Goal: Task Accomplishment & Management: Use online tool/utility

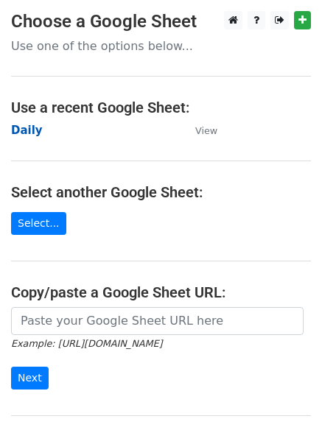
click at [20, 124] on strong "Daily" at bounding box center [27, 130] width 32 height 13
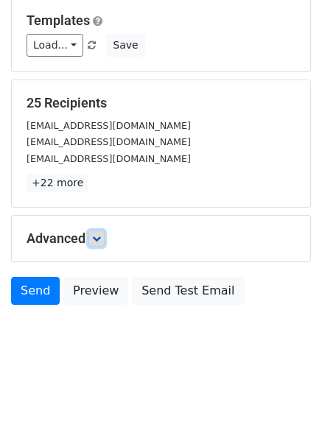
click at [101, 237] on icon at bounding box center [96, 238] width 9 height 9
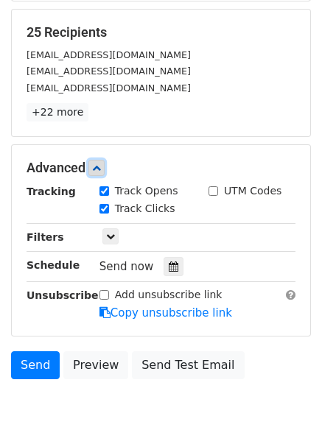
scroll to position [276, 0]
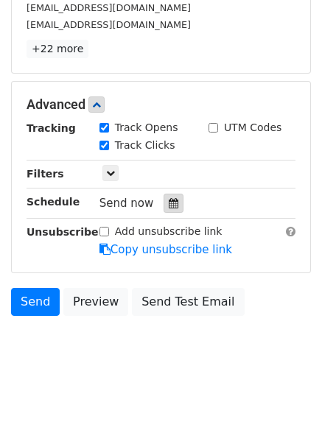
click at [169, 204] on icon at bounding box center [174, 203] width 10 height 10
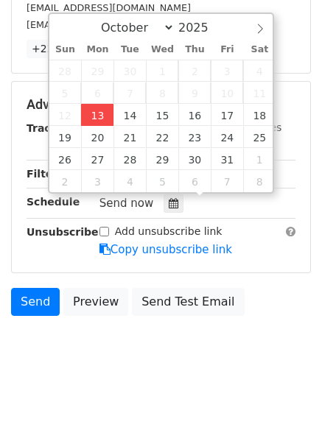
type input "2025-10-13 13:11"
type input "01"
type input "11"
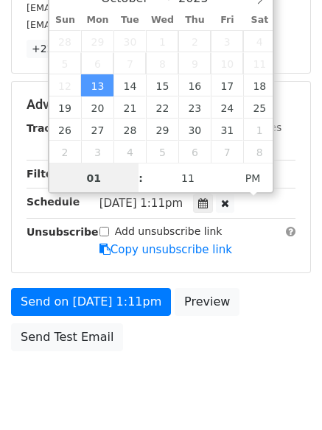
scroll to position [1, 0]
type input "4"
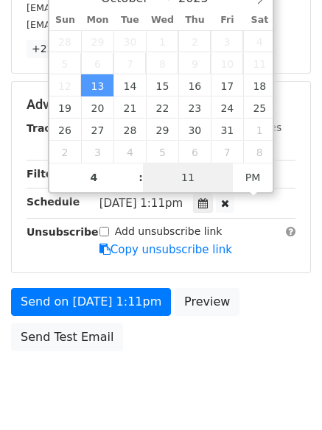
type input "2025-10-13 16:11"
type input "04"
type input "1"
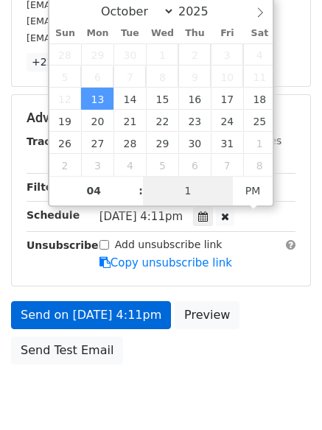
scroll to position [276, 0]
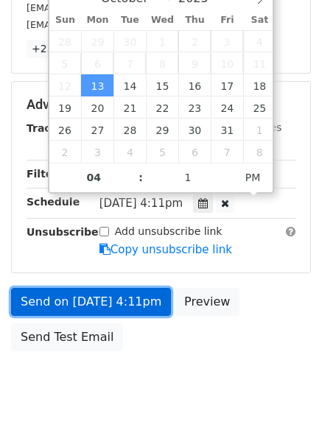
type input "2025-10-13 16:01"
click at [119, 300] on link "Send on Oct 13 at 4:11pm" at bounding box center [91, 302] width 160 height 28
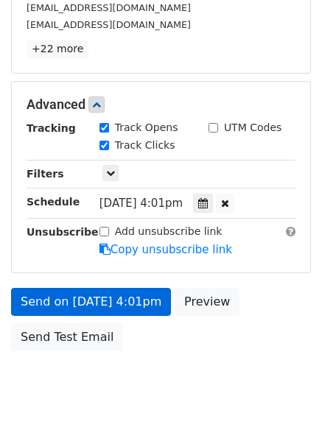
scroll to position [263, 0]
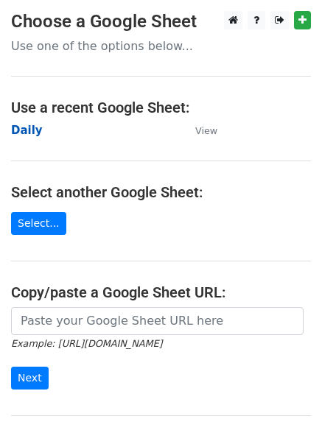
click at [33, 129] on strong "Daily" at bounding box center [27, 130] width 32 height 13
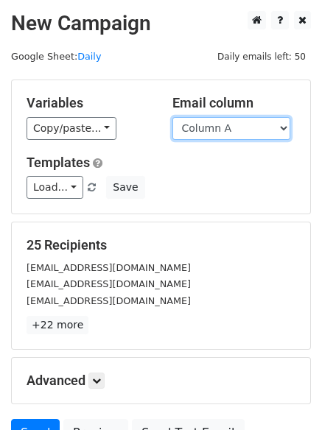
drag, startPoint x: 194, startPoint y: 130, endPoint x: 199, endPoint y: 138, distance: 8.6
click at [194, 130] on select "Column A Column B Column C Column D Column E Column F" at bounding box center [231, 128] width 118 height 23
select select "Column B"
click at [172, 117] on select "Column A Column B Column C Column D Column E Column F" at bounding box center [231, 128] width 118 height 23
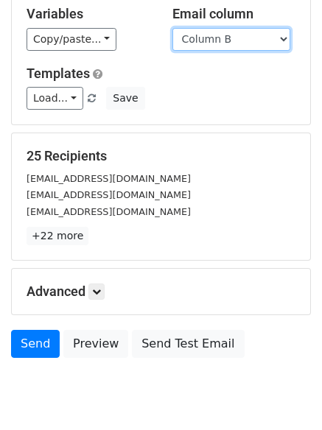
scroll to position [142, 0]
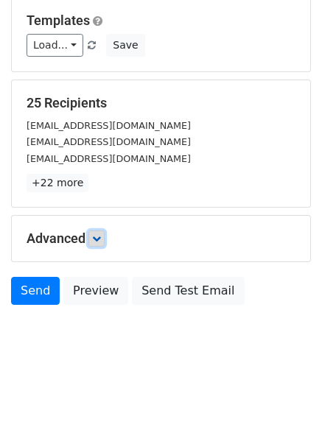
click at [105, 242] on link at bounding box center [96, 238] width 16 height 16
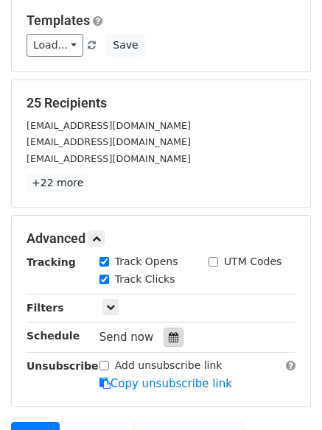
click at [169, 333] on icon at bounding box center [174, 337] width 10 height 10
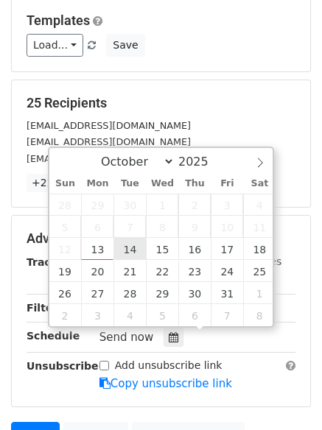
type input "2025-10-14 12:00"
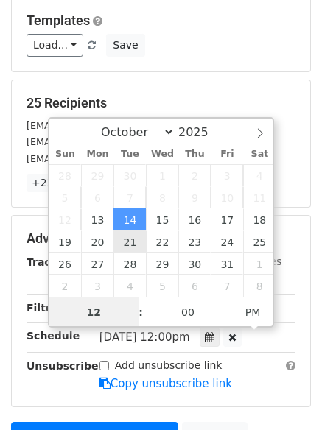
scroll to position [1, 0]
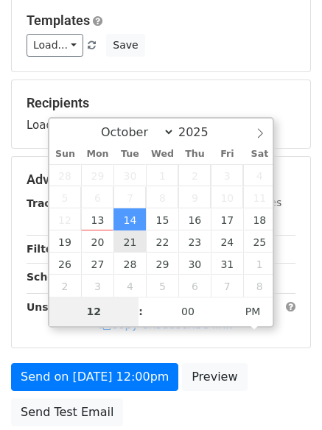
type input "5"
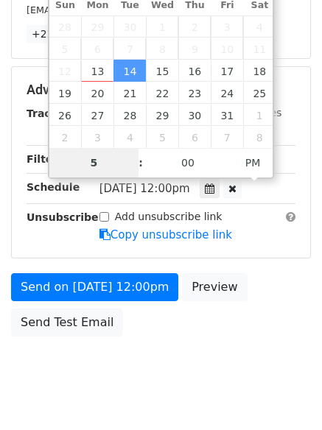
scroll to position [322, 0]
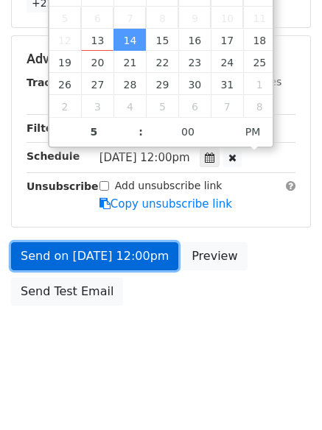
type input "2025-10-14 17:00"
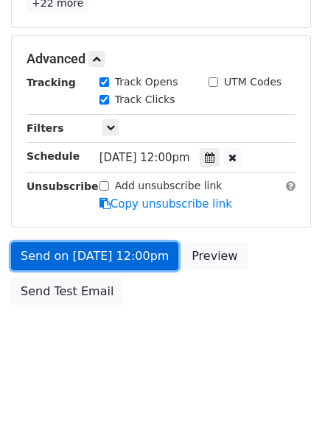
click at [110, 251] on link "Send on Oct 14 at 12:00pm" at bounding box center [94, 256] width 167 height 28
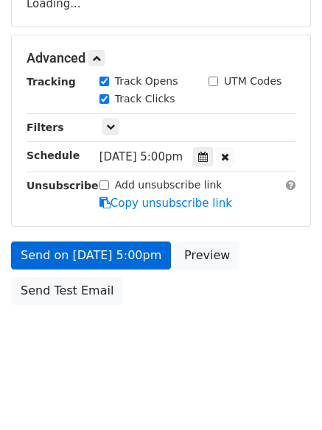
scroll to position [263, 0]
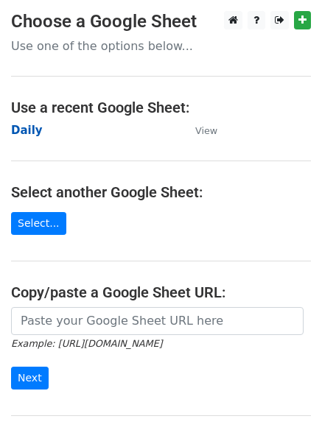
click at [17, 125] on strong "Daily" at bounding box center [27, 130] width 32 height 13
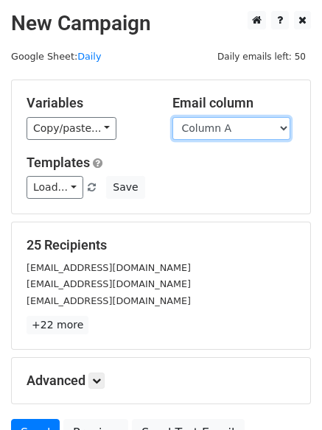
click at [250, 137] on select "Column A Column B Column C Column D Column E Column F" at bounding box center [231, 128] width 118 height 23
select select "Column C"
click at [172, 117] on select "Column A Column B Column C Column D Column E Column F" at bounding box center [231, 128] width 118 height 23
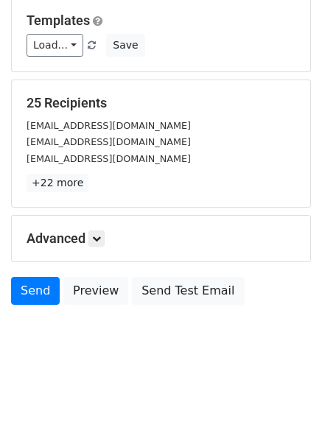
click at [99, 226] on div "Advanced Tracking Track Opens UTM Codes Track Clicks Filters Only include sprea…" at bounding box center [161, 239] width 298 height 46
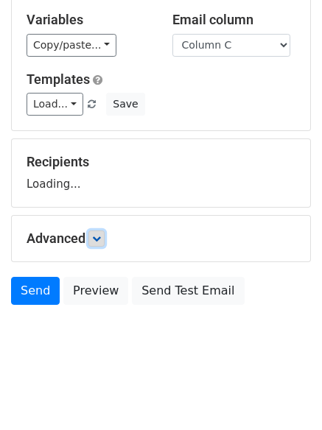
click at [101, 243] on link at bounding box center [96, 238] width 16 height 16
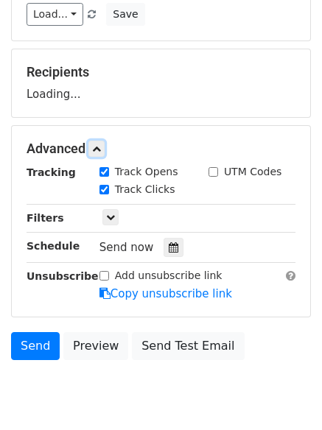
scroll to position [227, 0]
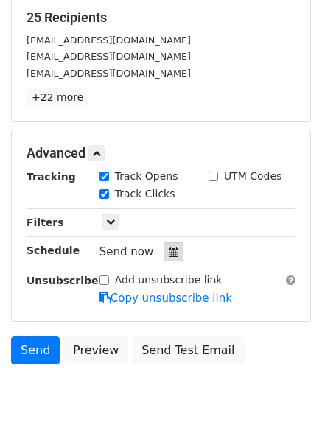
click at [171, 255] on icon at bounding box center [174, 252] width 10 height 10
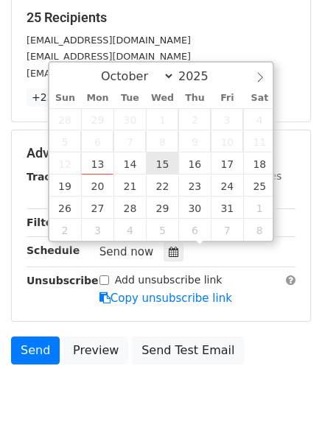
type input "2025-10-15 12:00"
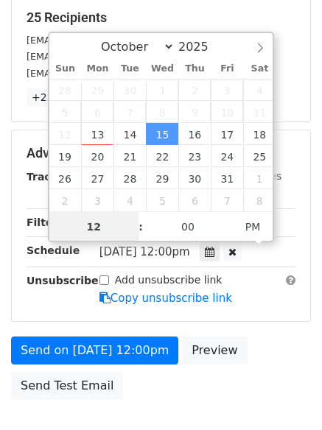
scroll to position [1, 0]
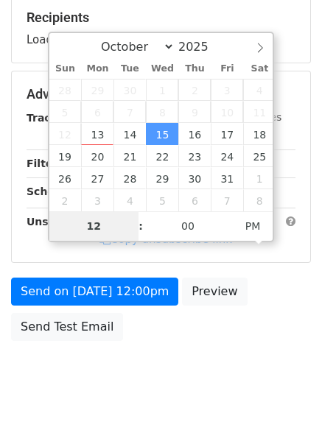
type input "6"
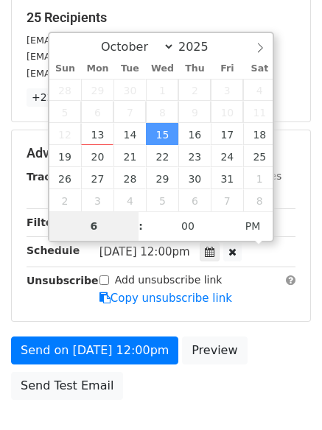
scroll to position [322, 0]
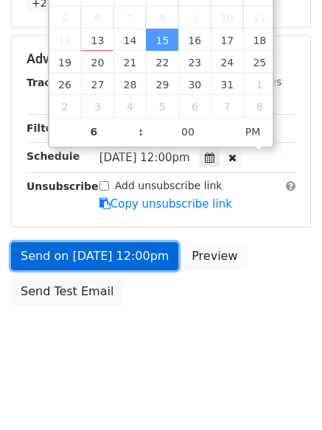
type input "2025-10-15 18:00"
click at [71, 246] on link "Send on Oct 15 at 12:00pm" at bounding box center [94, 256] width 167 height 28
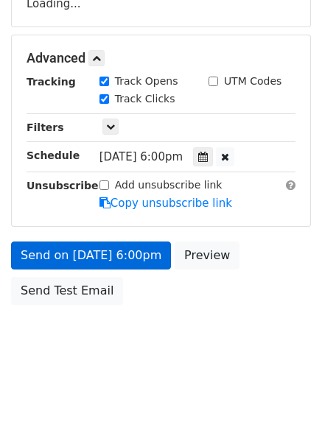
scroll to position [263, 0]
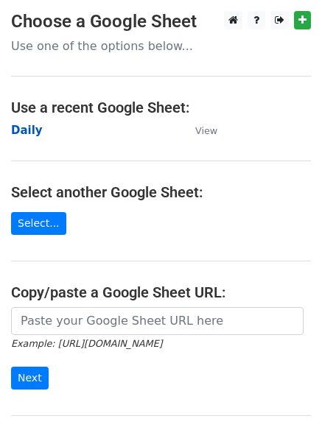
click at [23, 128] on strong "Daily" at bounding box center [27, 130] width 32 height 13
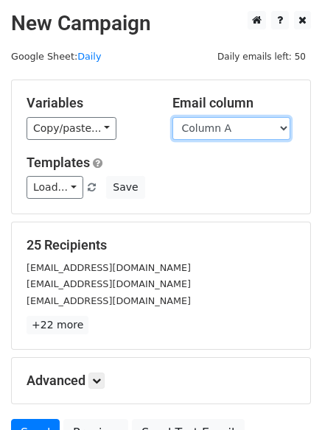
click at [202, 130] on select "Column A Column B Column C Column D Column E Column F" at bounding box center [231, 128] width 118 height 23
select select "Column D"
click at [172, 117] on select "Column A Column B Column C Column D Column E Column F" at bounding box center [231, 128] width 118 height 23
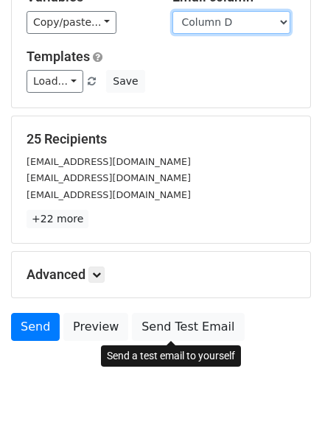
scroll to position [142, 0]
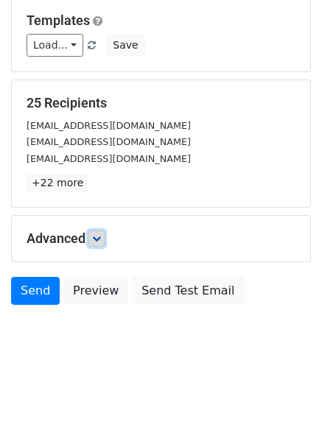
click at [99, 241] on icon at bounding box center [96, 238] width 9 height 9
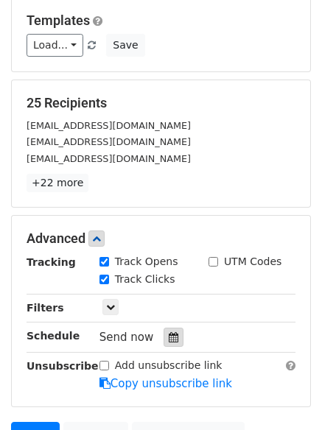
click at [166, 334] on div at bounding box center [173, 337] width 20 height 19
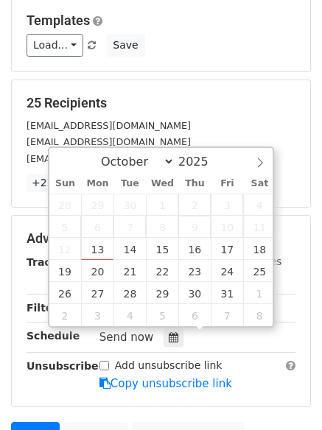
click at [191, 236] on span "9" at bounding box center [194, 227] width 32 height 22
type input "2025-10-16 12:00"
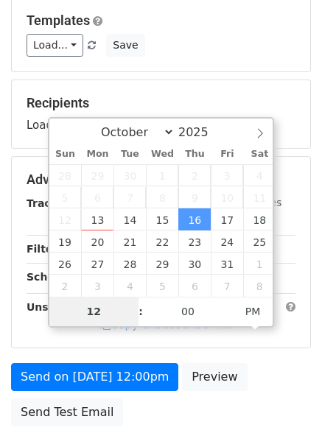
type input "7"
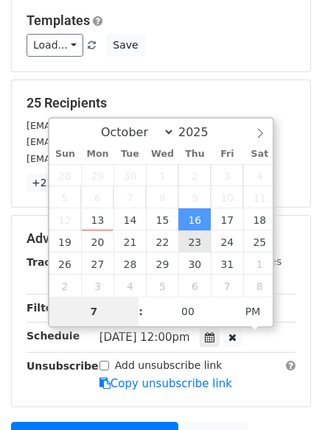
scroll to position [322, 0]
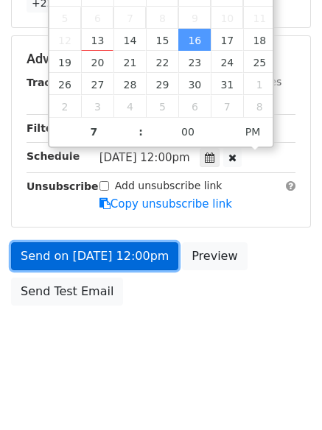
type input "2025-10-16 19:00"
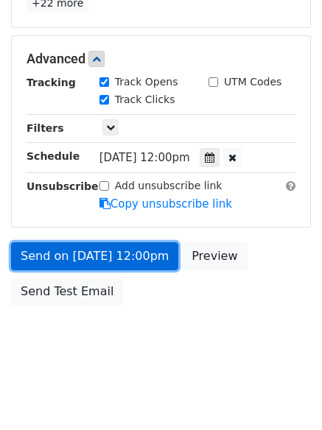
click at [131, 255] on link "Send on Oct 16 at 12:00pm" at bounding box center [94, 256] width 167 height 28
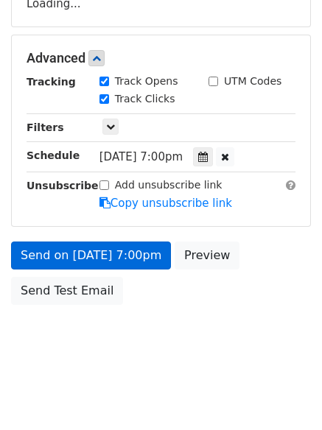
scroll to position [263, 0]
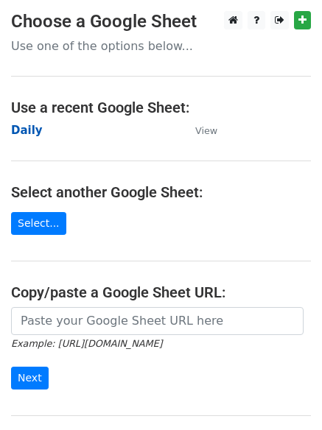
click at [28, 130] on strong "Daily" at bounding box center [27, 130] width 32 height 13
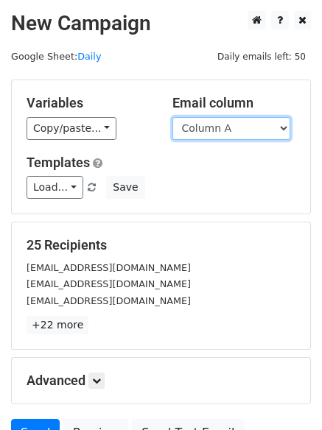
drag, startPoint x: 0, startPoint y: 0, endPoint x: 206, endPoint y: 123, distance: 240.0
click at [206, 123] on select "Column A Column B Column C Column D Column E Column F" at bounding box center [231, 128] width 118 height 23
select select "Column E"
click at [172, 117] on select "Column A Column B Column C Column D Column E Column F" at bounding box center [231, 128] width 118 height 23
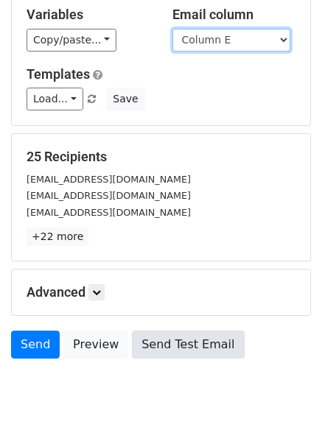
scroll to position [142, 0]
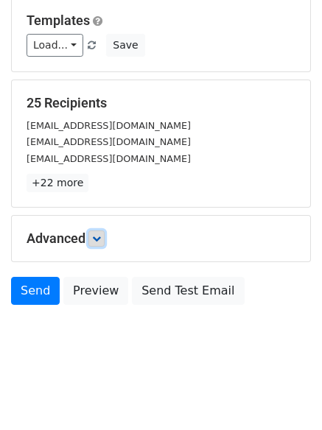
click at [98, 242] on icon at bounding box center [96, 238] width 9 height 9
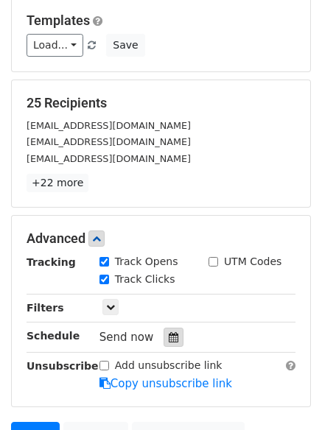
click at [171, 339] on icon at bounding box center [174, 337] width 10 height 10
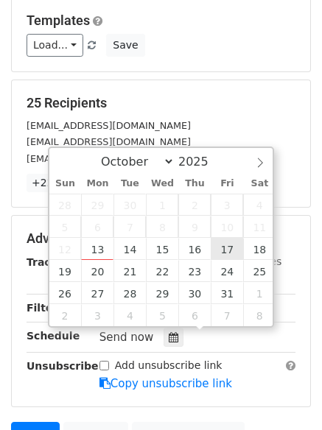
type input "2025-10-17 12:00"
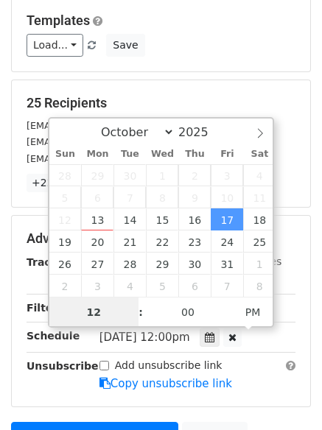
scroll to position [1, 0]
type input "8"
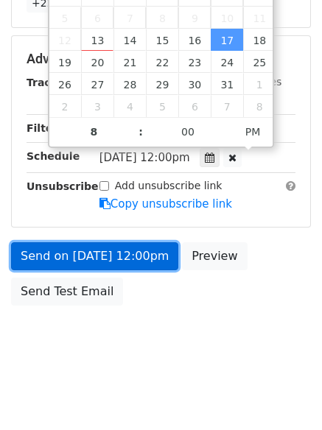
type input "2025-10-17 20:00"
click at [96, 257] on link "Send on Oct 17 at 12:00pm" at bounding box center [94, 256] width 167 height 28
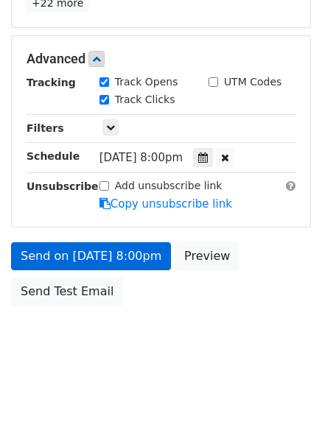
scroll to position [263, 0]
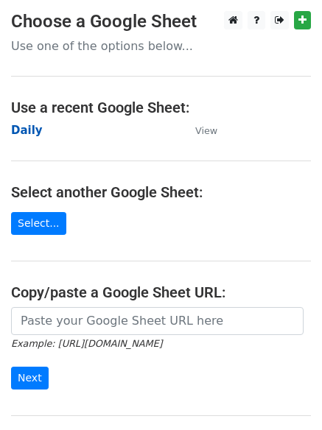
click at [18, 130] on strong "Daily" at bounding box center [27, 130] width 32 height 13
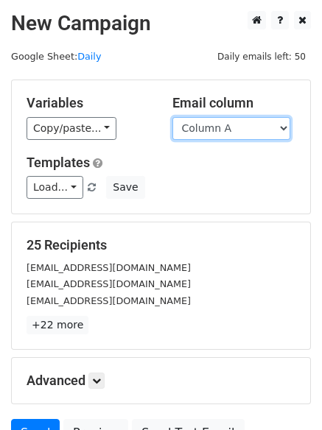
click at [234, 130] on select "Column A Column B Column C Column D Column E Column F" at bounding box center [231, 128] width 118 height 23
select select "Column F"
click at [172, 117] on select "Column A Column B Column C Column D Column E Column F" at bounding box center [231, 128] width 118 height 23
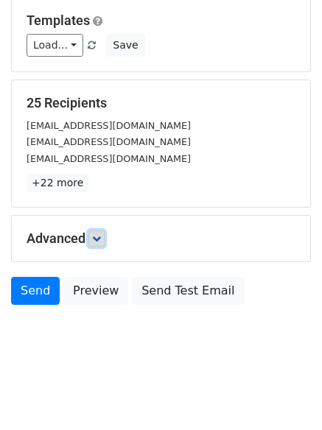
click at [101, 239] on icon at bounding box center [96, 238] width 9 height 9
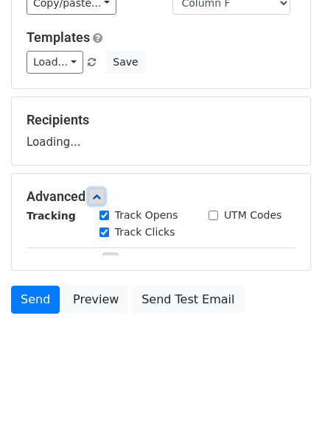
scroll to position [142, 0]
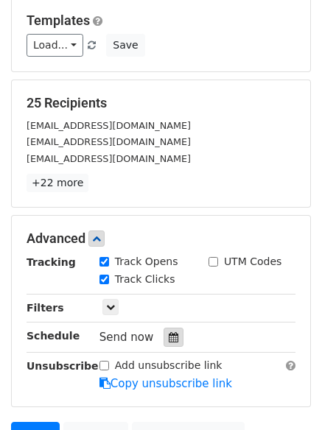
click at [170, 341] on icon at bounding box center [174, 337] width 10 height 10
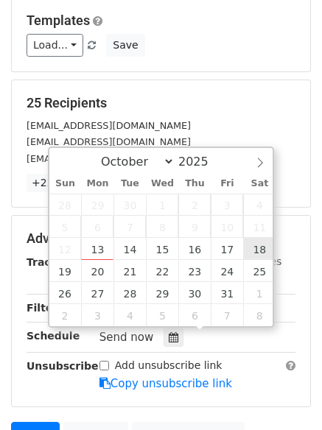
type input "[DATE] 12:00"
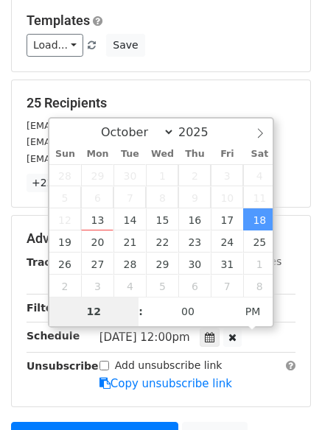
type input "9"
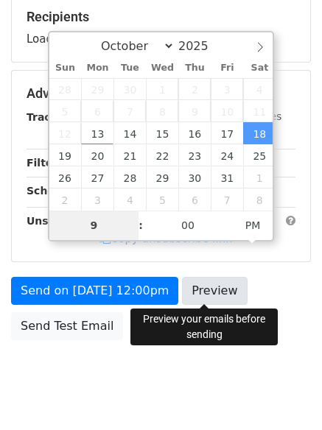
scroll to position [263, 0]
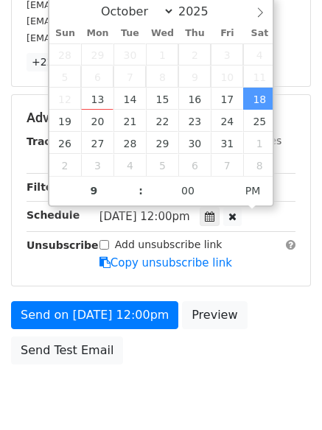
type input "[DATE] 21:00"
click at [137, 251] on label "Add unsubscribe link" at bounding box center [168, 244] width 107 height 15
click at [109, 250] on input "Add unsubscribe link" at bounding box center [104, 245] width 10 height 10
checkbox input "true"
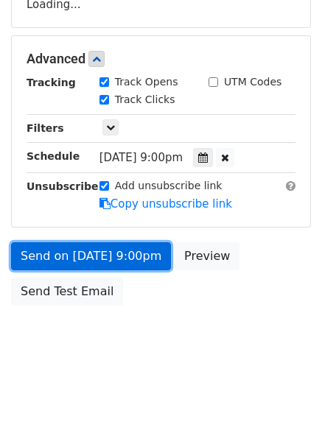
click at [127, 242] on link "Send on [DATE] 9:00pm" at bounding box center [91, 256] width 160 height 28
